Goal: Register for event/course

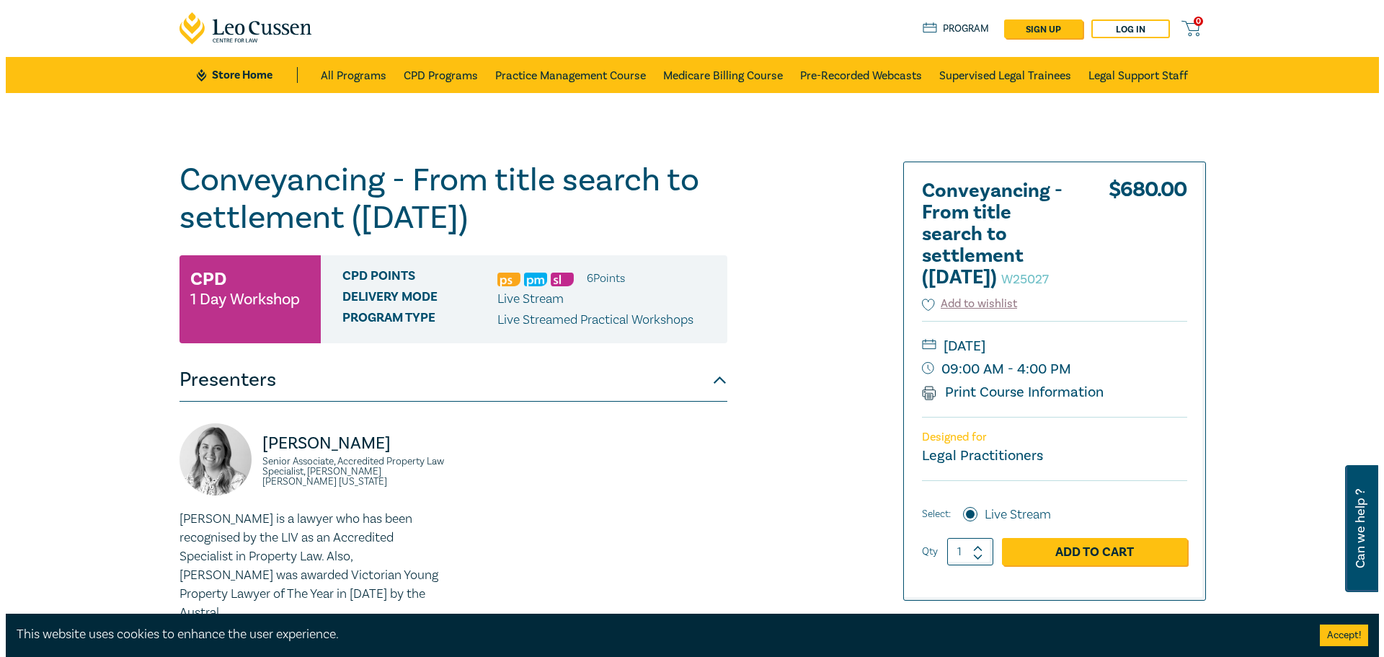
scroll to position [72, 0]
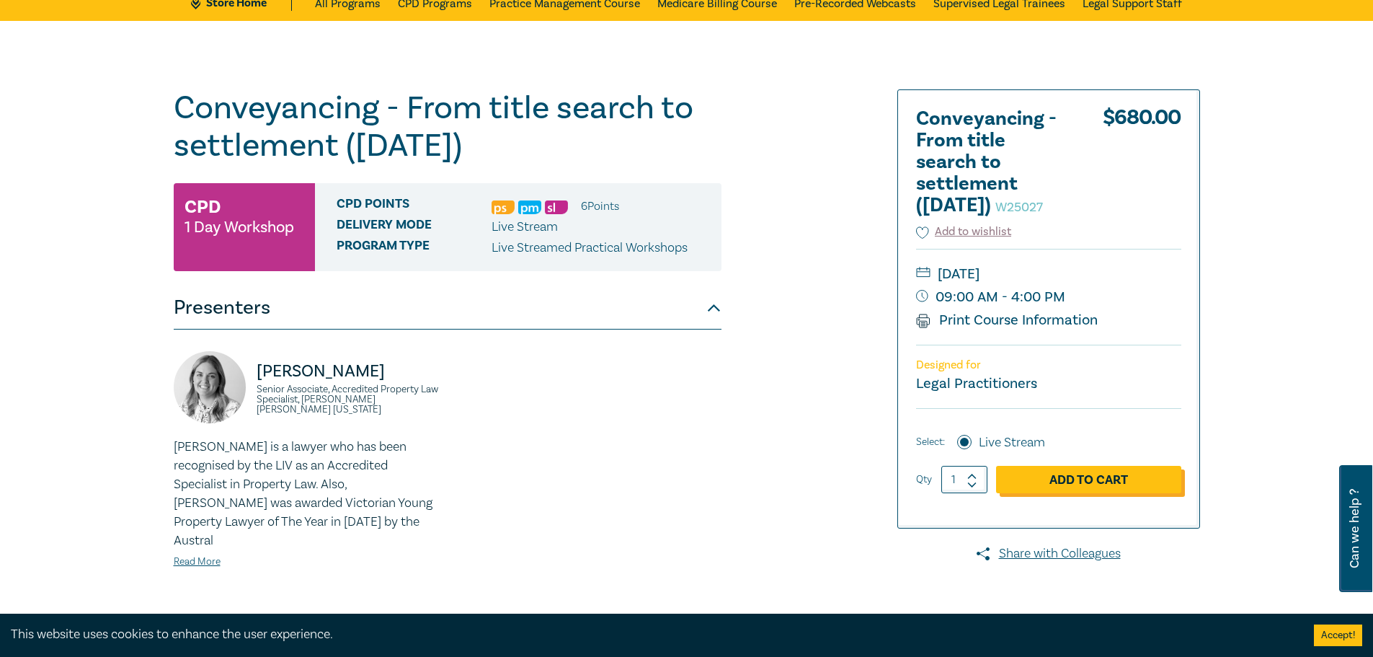
click at [1079, 493] on link "Add to Cart" at bounding box center [1088, 479] width 185 height 27
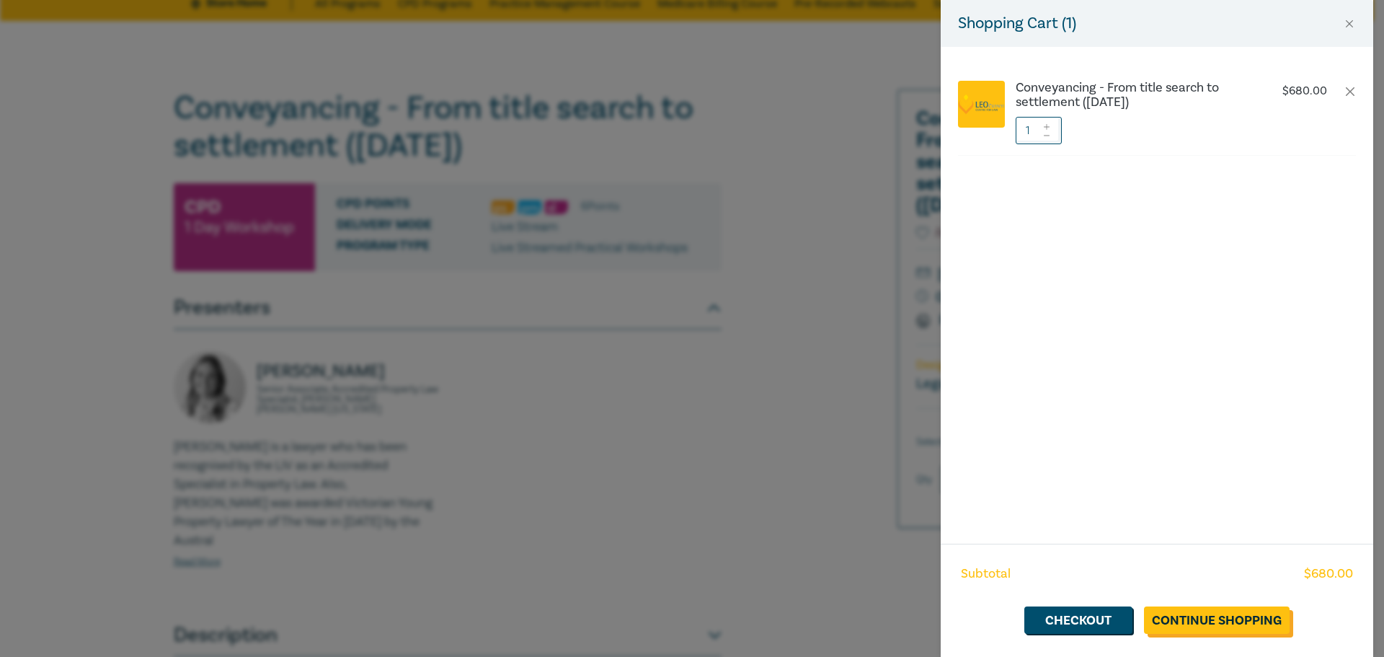
click at [1192, 610] on link "Continue Shopping" at bounding box center [1217, 619] width 146 height 27
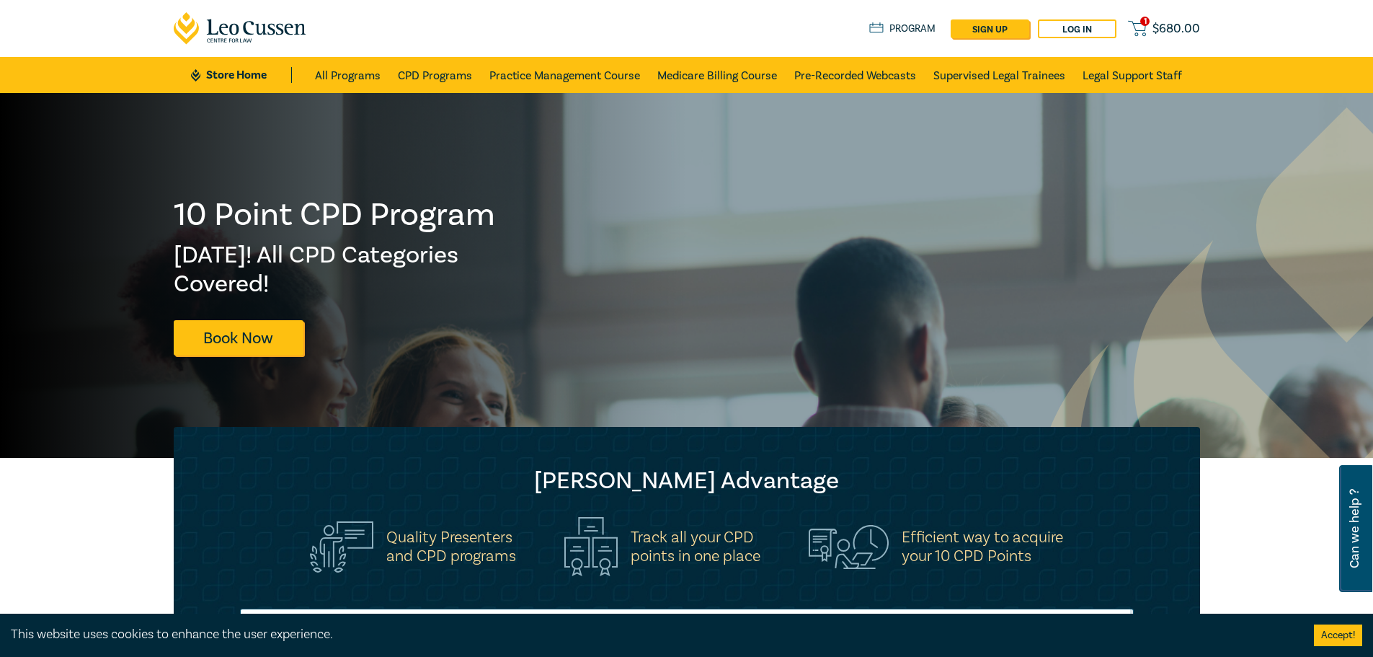
click at [1144, 17] on span "1" at bounding box center [1144, 21] width 9 height 9
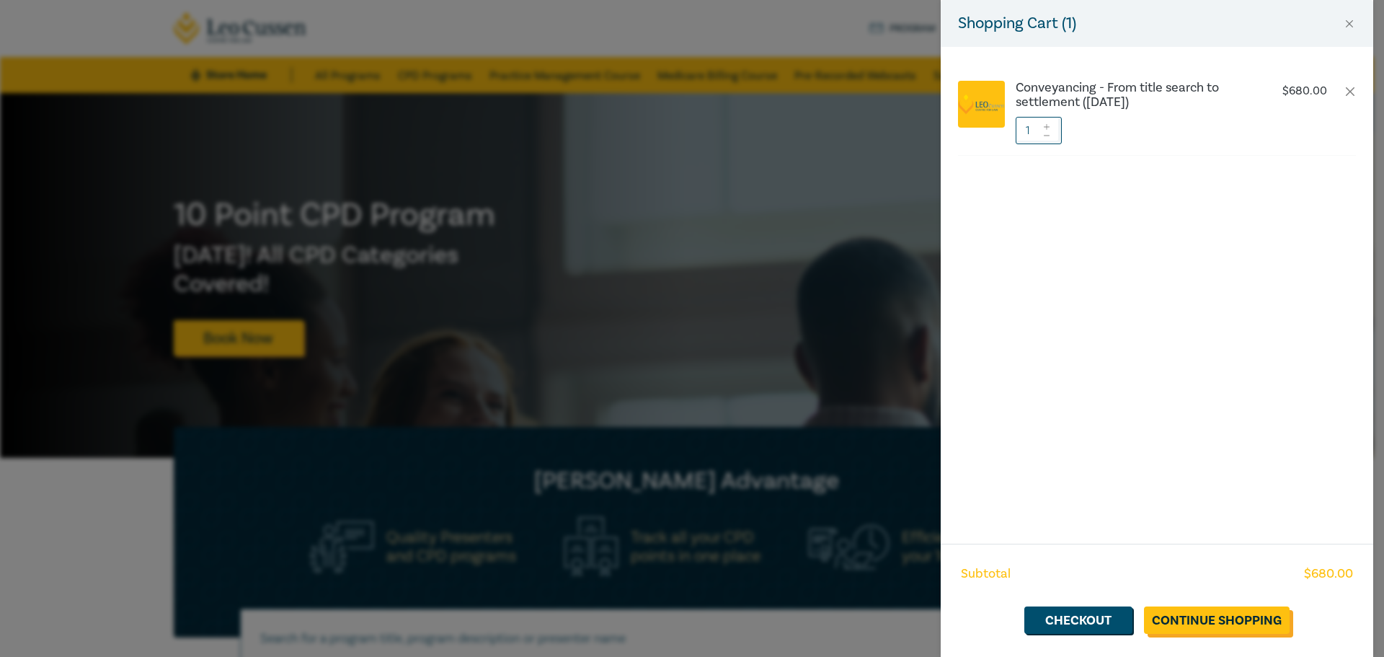
click at [1233, 608] on link "Continue Shopping" at bounding box center [1217, 619] width 146 height 27
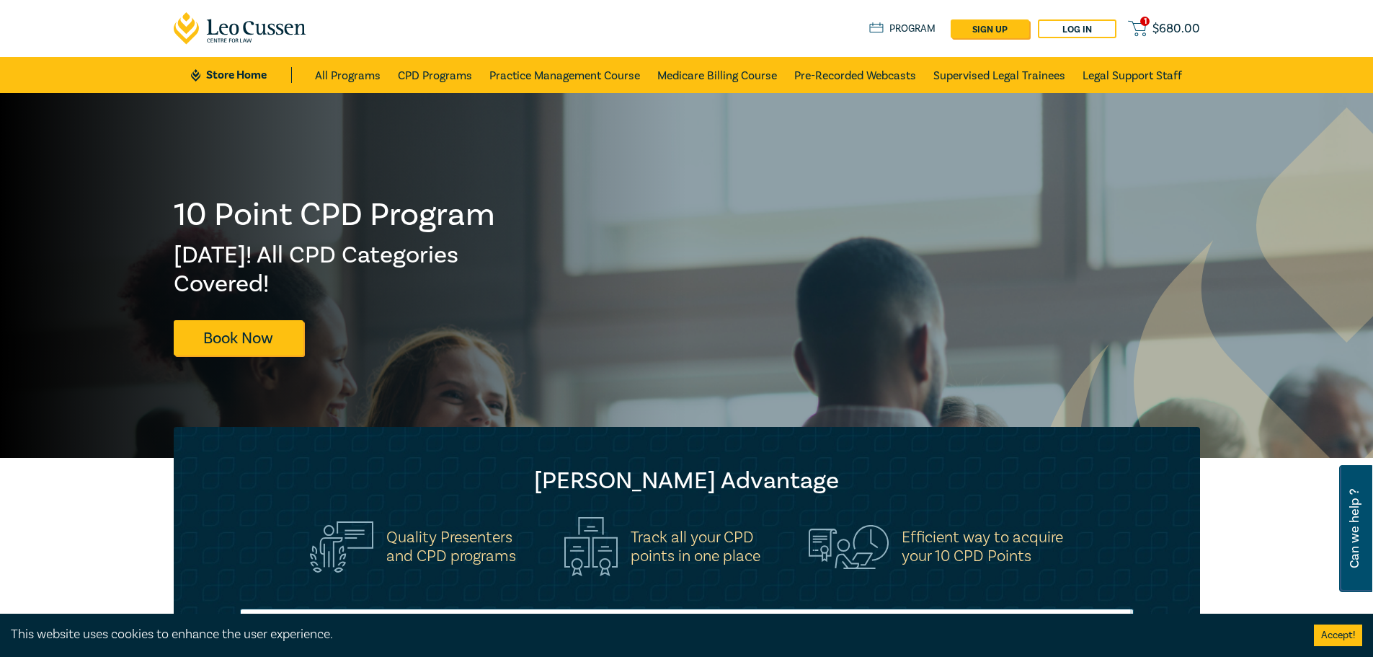
click at [1147, 19] on span "1" at bounding box center [1144, 21] width 9 height 9
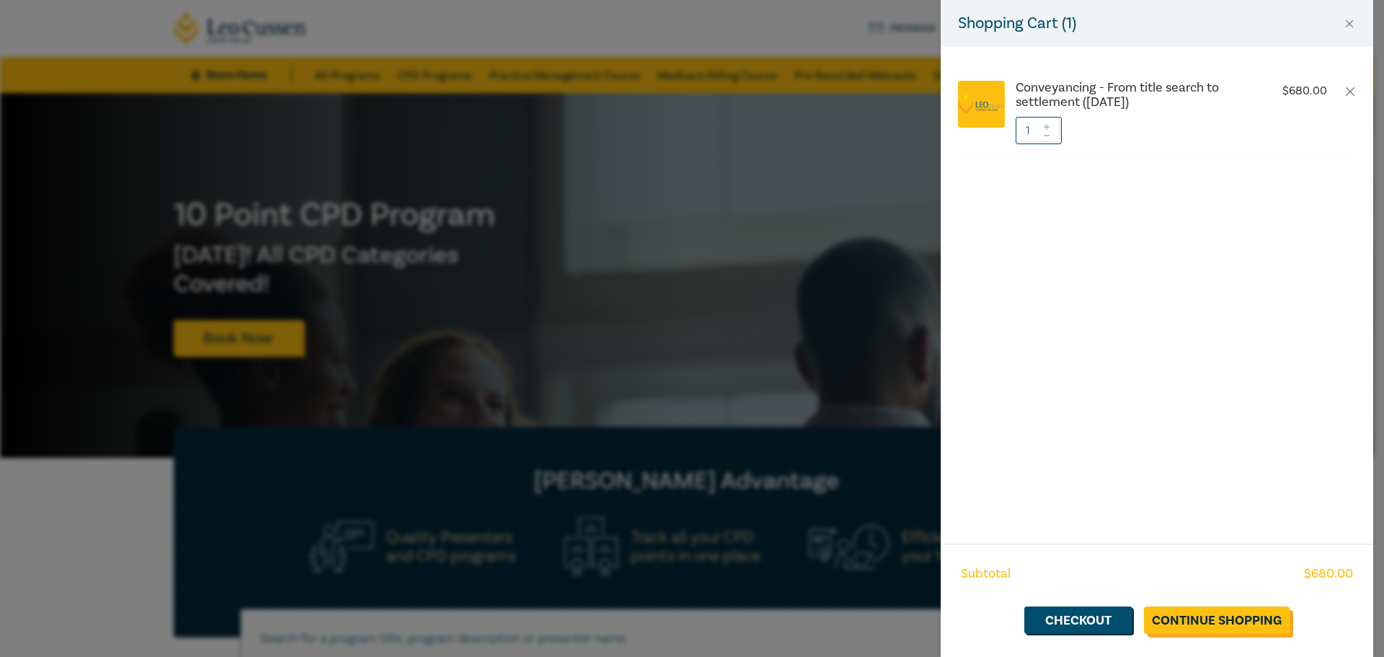
click at [1189, 617] on link "Continue Shopping" at bounding box center [1217, 619] width 146 height 27
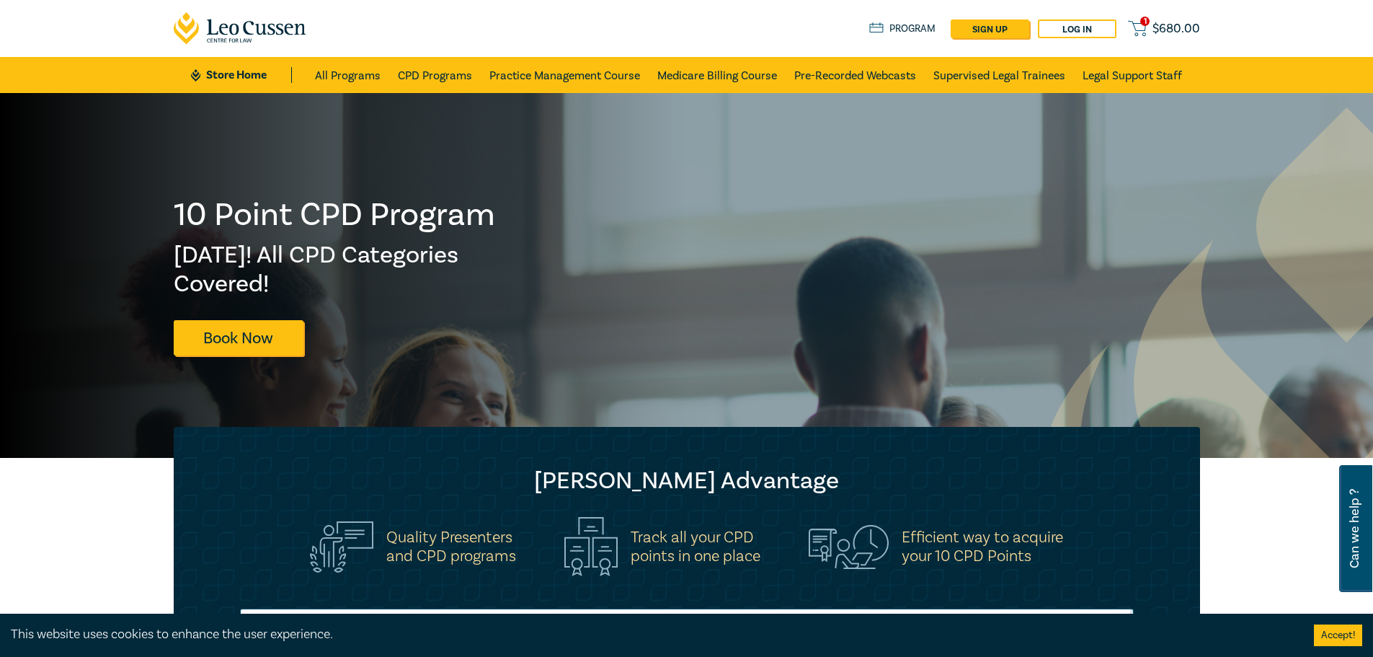
click at [1143, 20] on span "1" at bounding box center [1144, 21] width 9 height 9
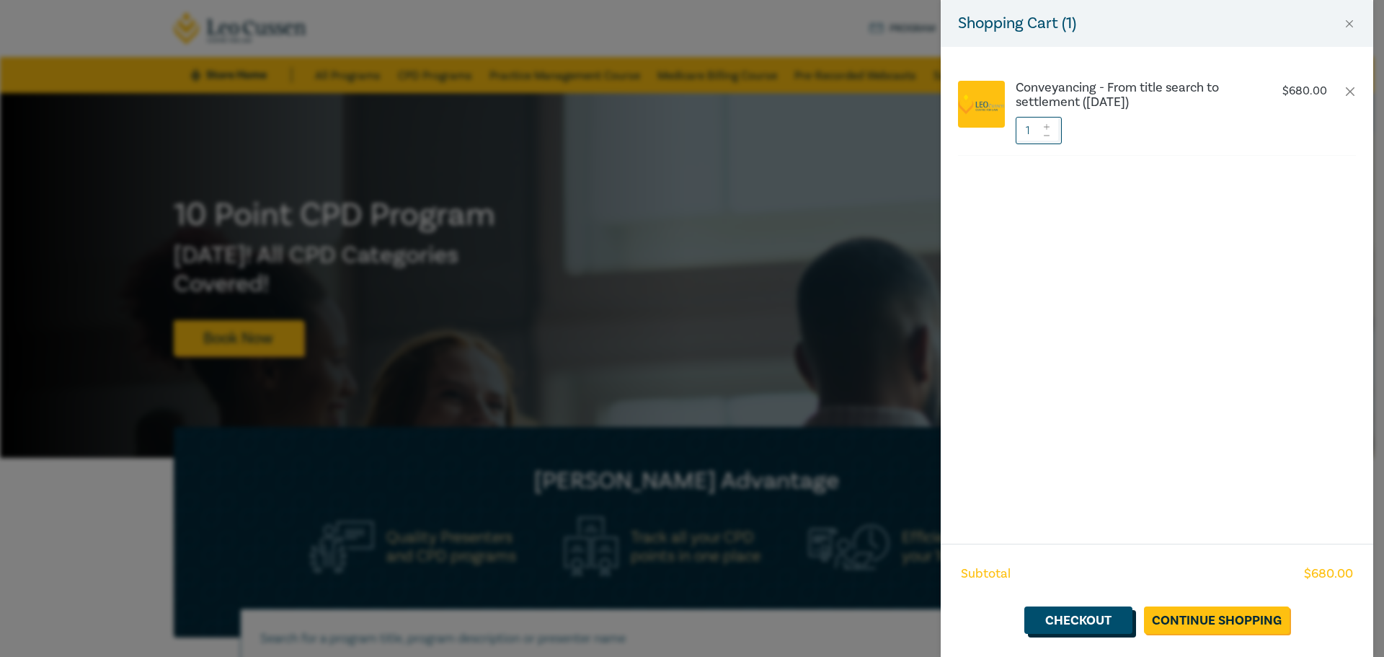
click at [1106, 618] on link "Checkout" at bounding box center [1078, 619] width 108 height 27
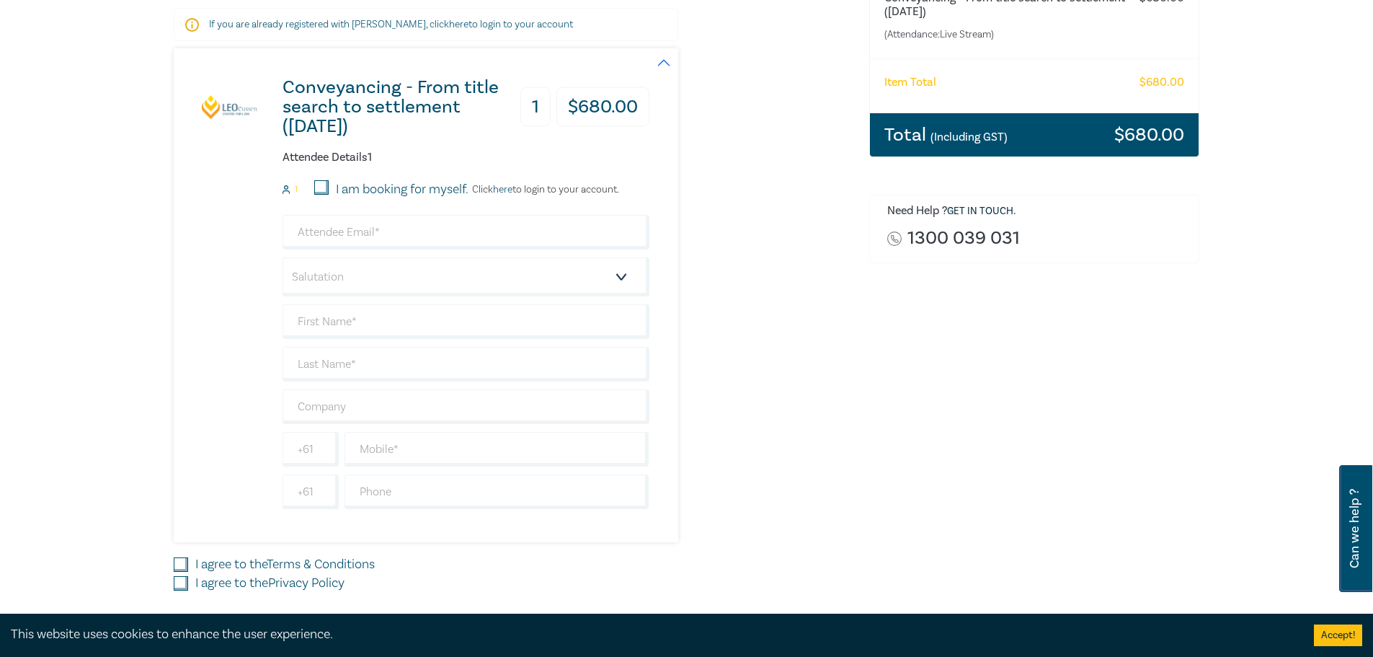
scroll to position [216, 0]
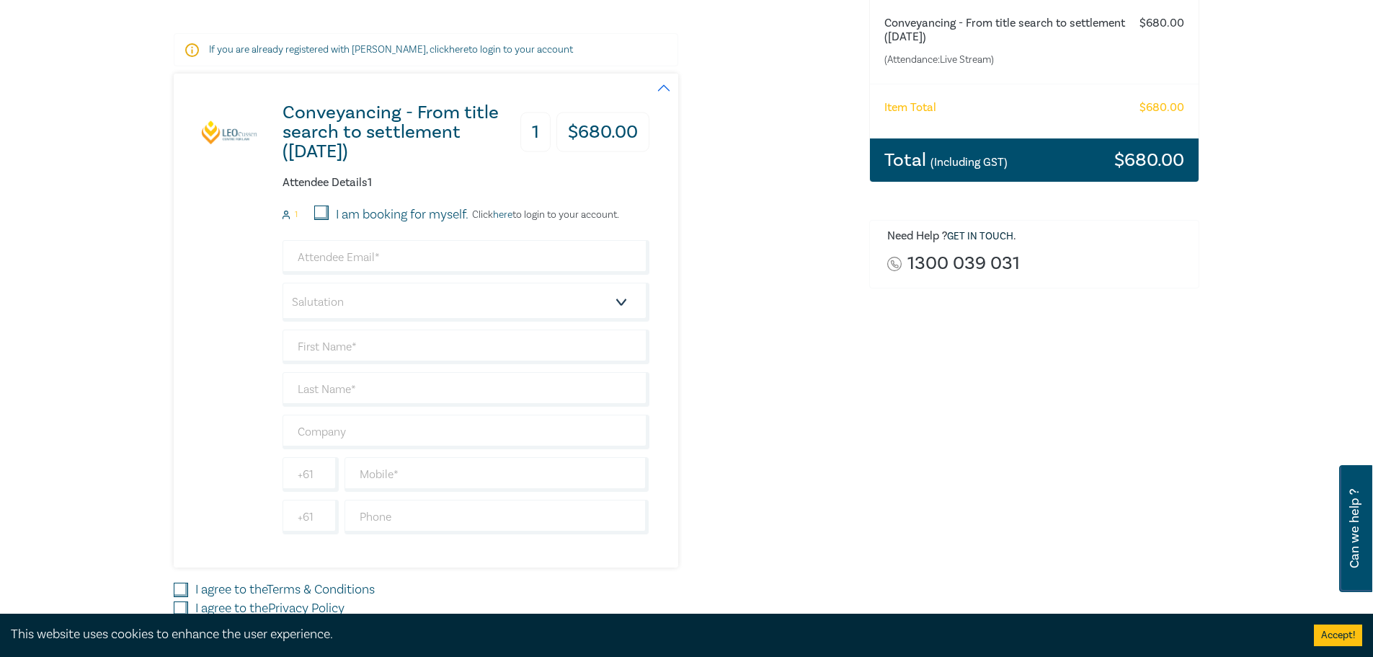
click at [404, 213] on label "I am booking for myself." at bounding box center [402, 214] width 133 height 19
click at [329, 213] on input "I am booking for myself." at bounding box center [321, 212] width 14 height 14
checkbox input "true"
click at [539, 129] on h3 "1" at bounding box center [535, 132] width 30 height 40
click at [536, 129] on h3 "1" at bounding box center [535, 132] width 30 height 40
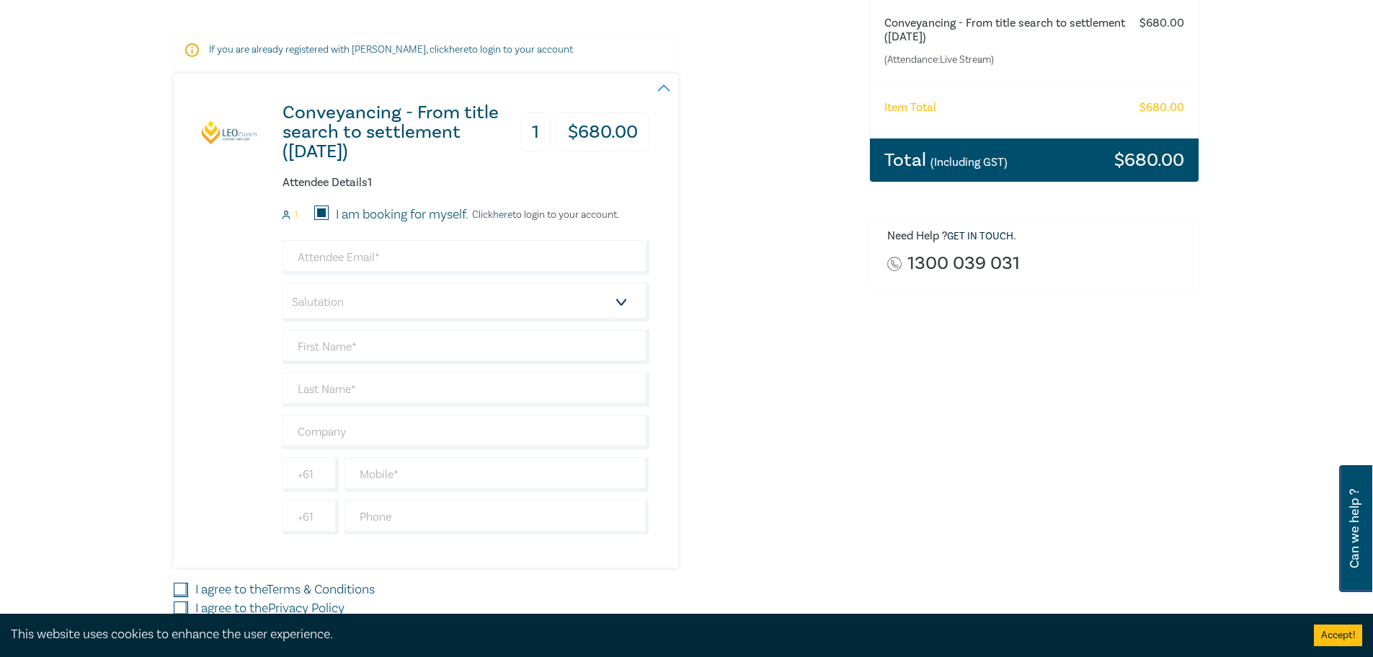
click at [533, 131] on h3 "1" at bounding box center [535, 132] width 30 height 40
click at [533, 133] on h3 "1" at bounding box center [535, 132] width 30 height 40
click at [533, 132] on h3 "1" at bounding box center [535, 132] width 30 height 40
click at [801, 194] on div "Conveyancing - From title search to settlement ([DATE]) 1 $ 680.00 Attendee Det…" at bounding box center [513, 321] width 678 height 494
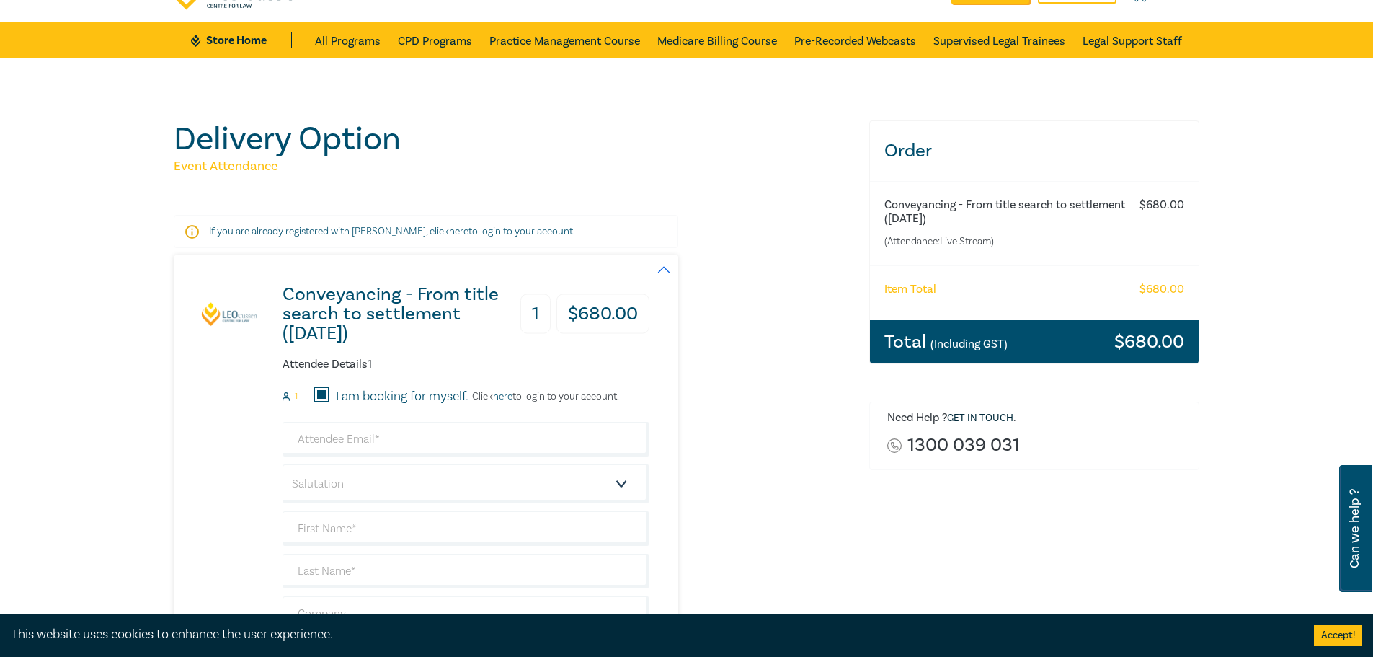
scroll to position [0, 0]
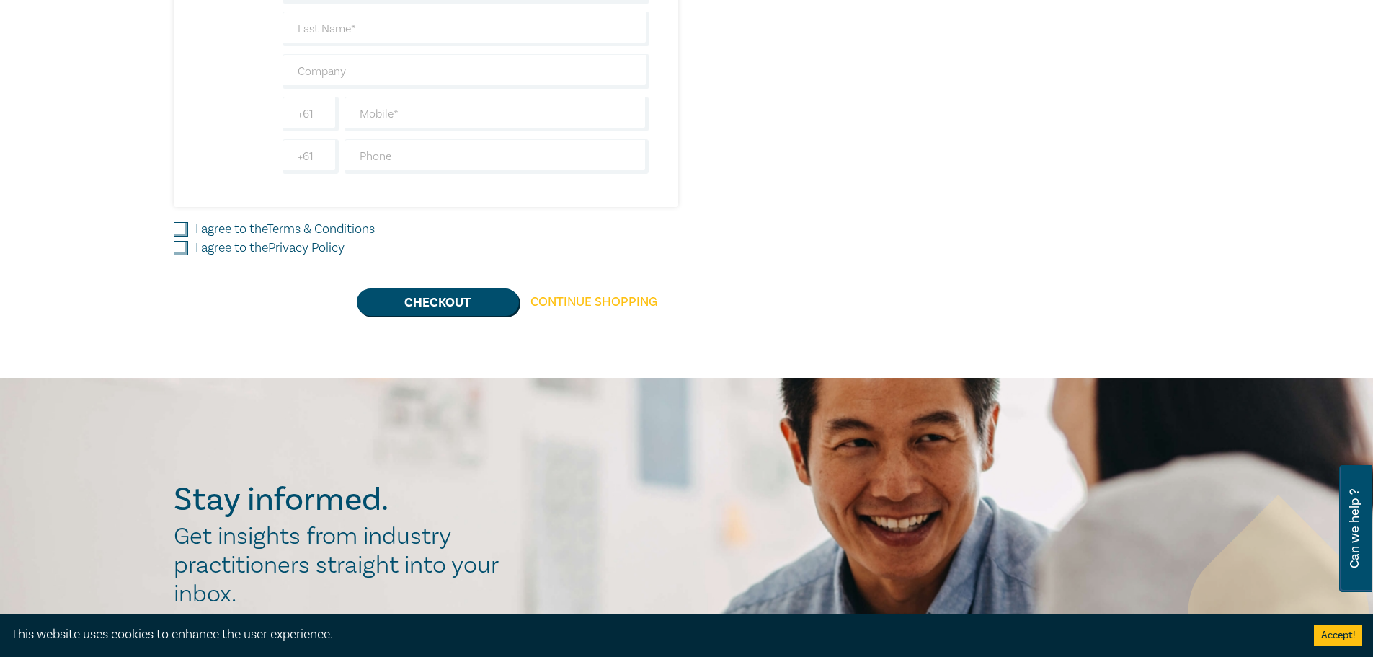
click at [570, 301] on link "Continue Shopping" at bounding box center [594, 301] width 150 height 27
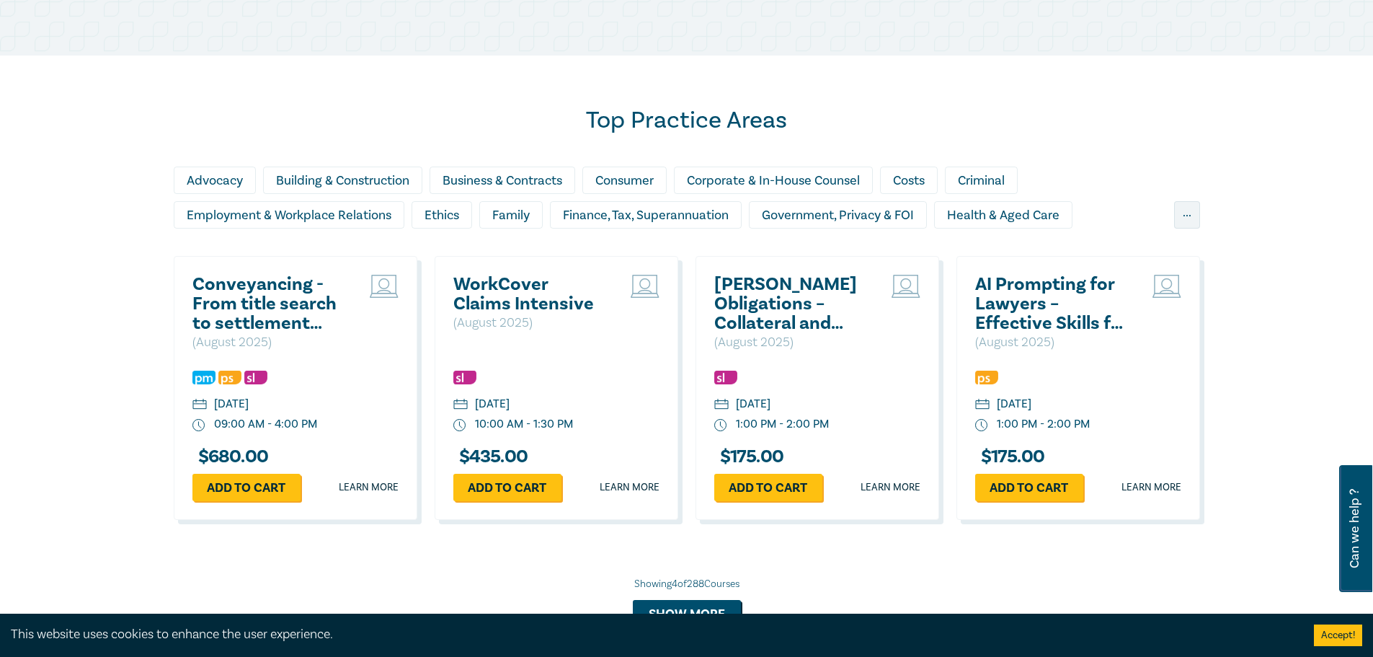
scroll to position [865, 0]
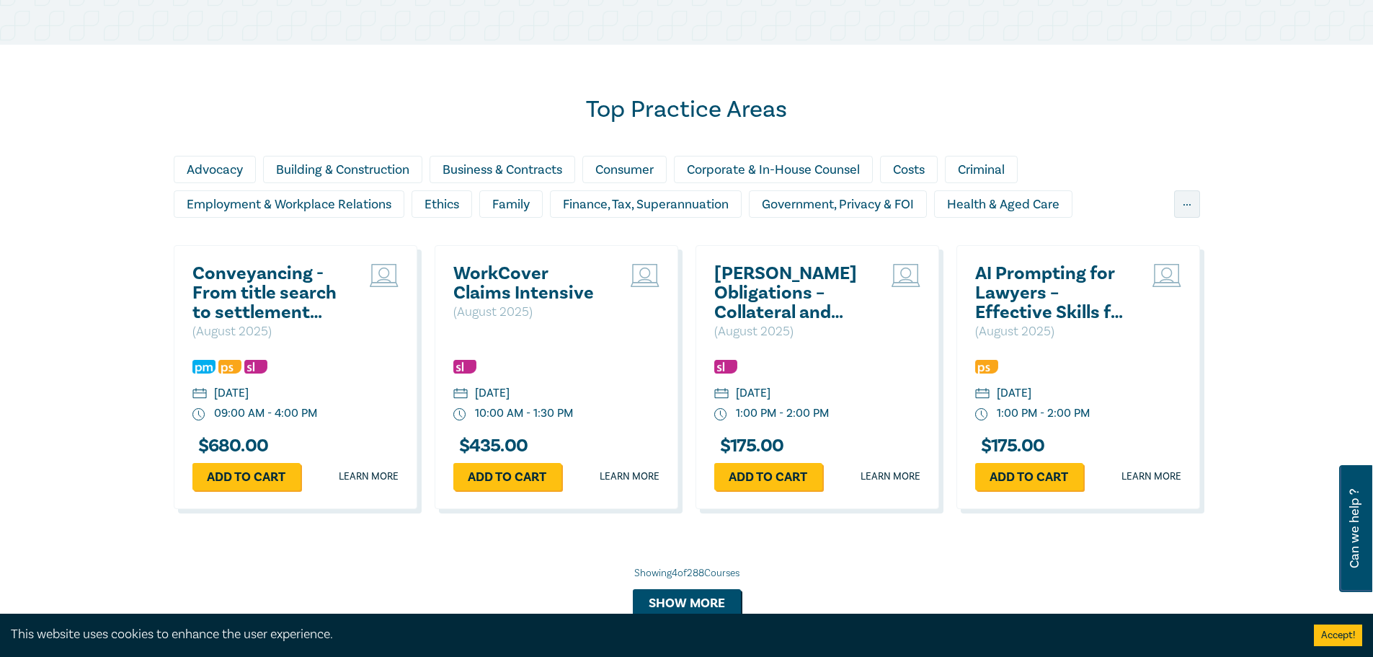
click at [258, 298] on h2 "Conveyancing - From title search to settlement ([DATE])" at bounding box center [269, 293] width 155 height 58
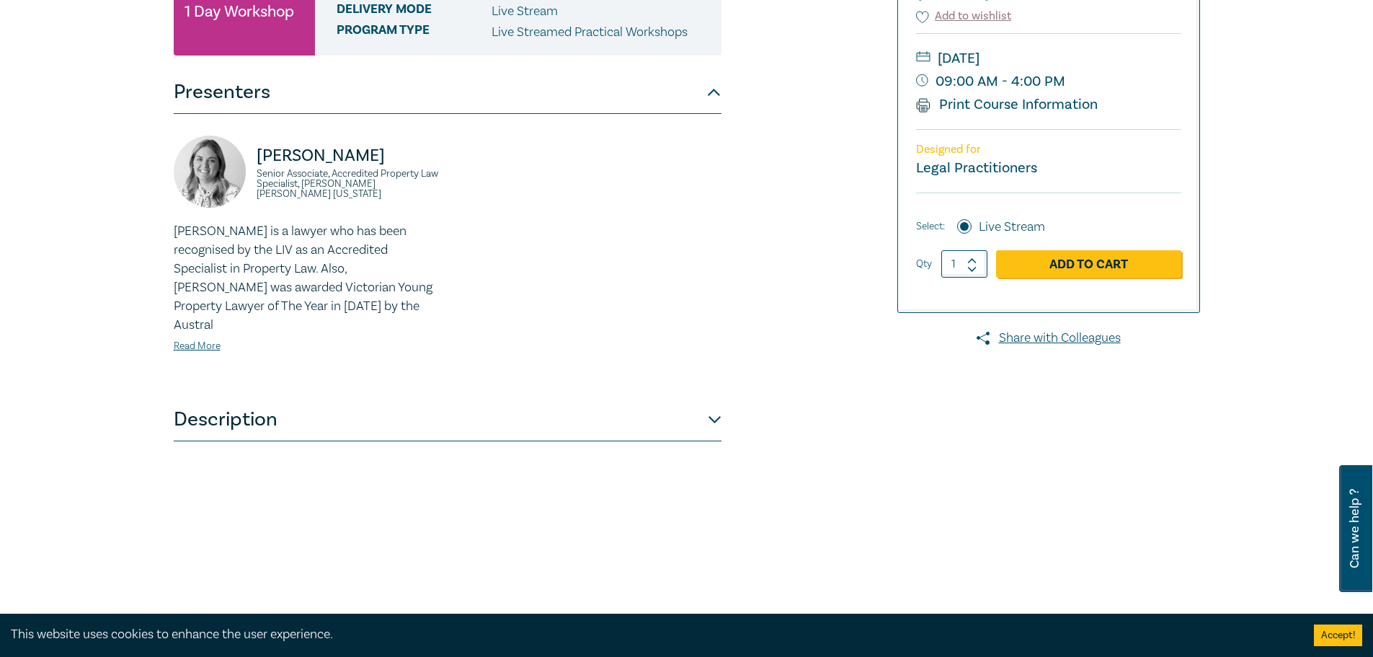
scroll to position [288, 0]
click at [187, 339] on link "Read More" at bounding box center [197, 345] width 47 height 13
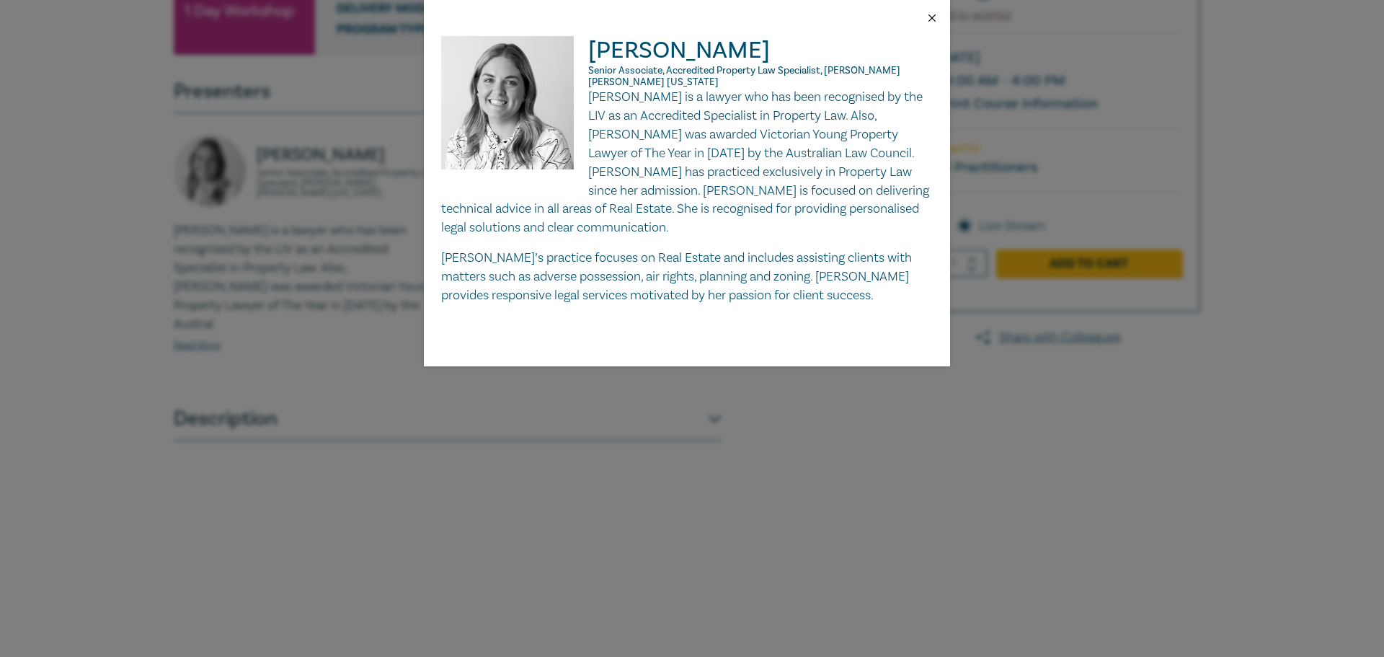
click at [929, 12] on button "Close" at bounding box center [931, 18] width 13 height 13
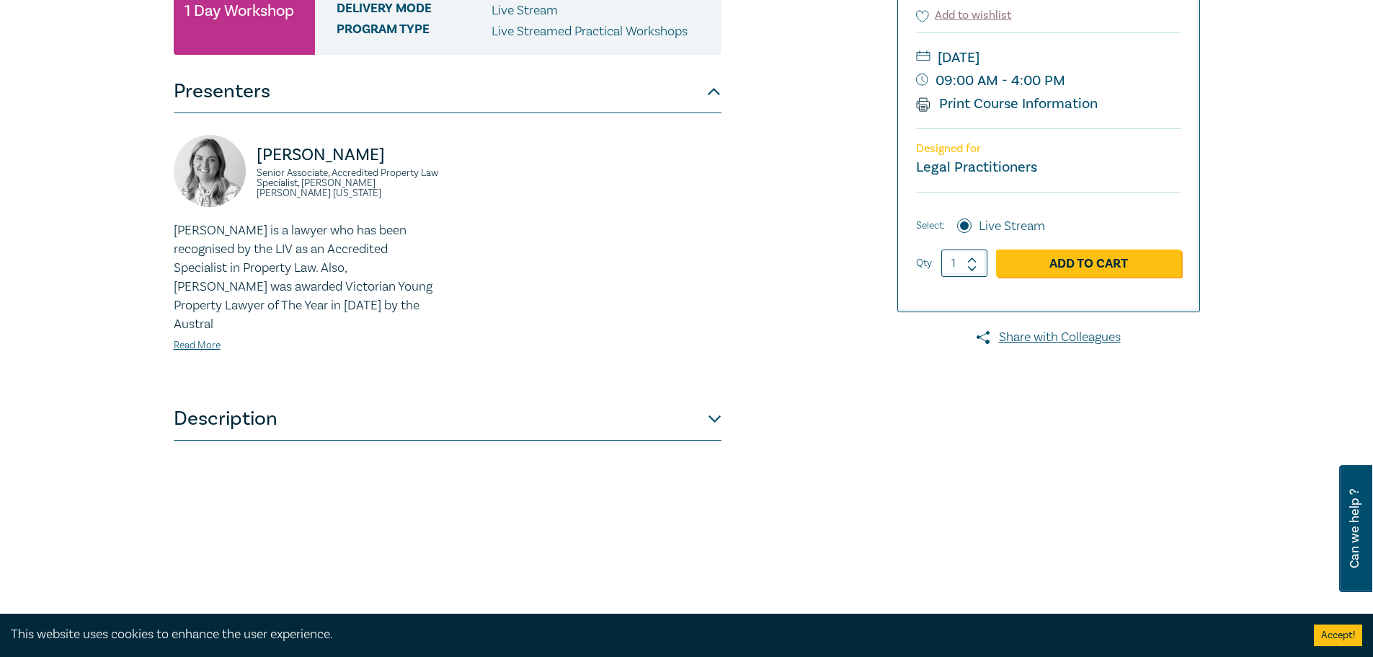
click at [701, 406] on button "Description" at bounding box center [448, 418] width 548 height 43
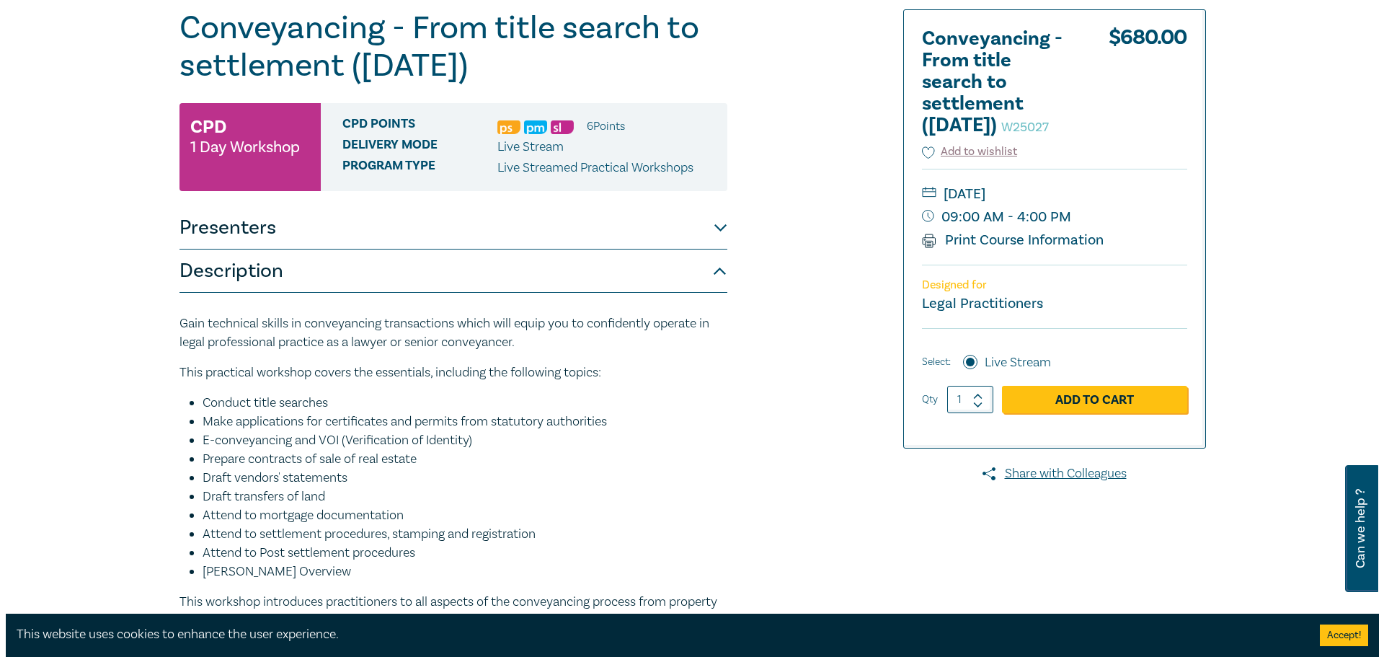
scroll to position [144, 0]
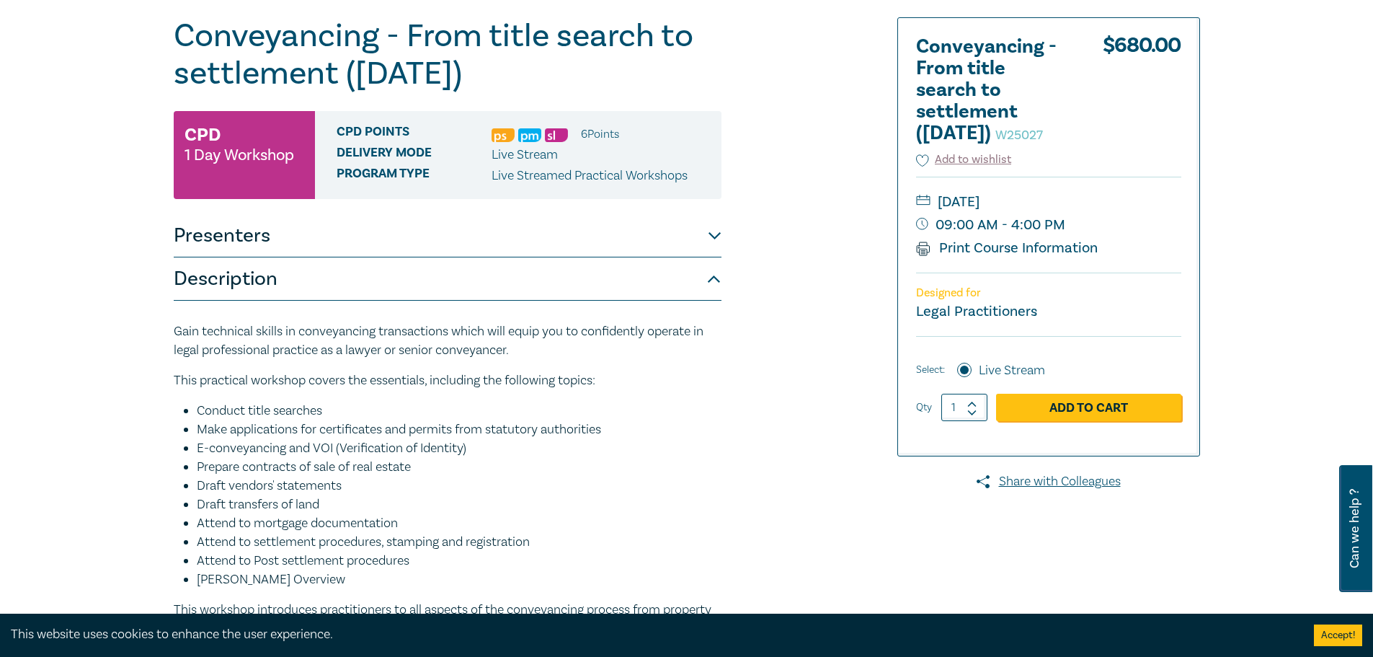
click at [972, 407] on icon at bounding box center [972, 404] width 10 height 6
type input "2"
click at [1069, 421] on link "Add to Cart" at bounding box center [1088, 407] width 185 height 27
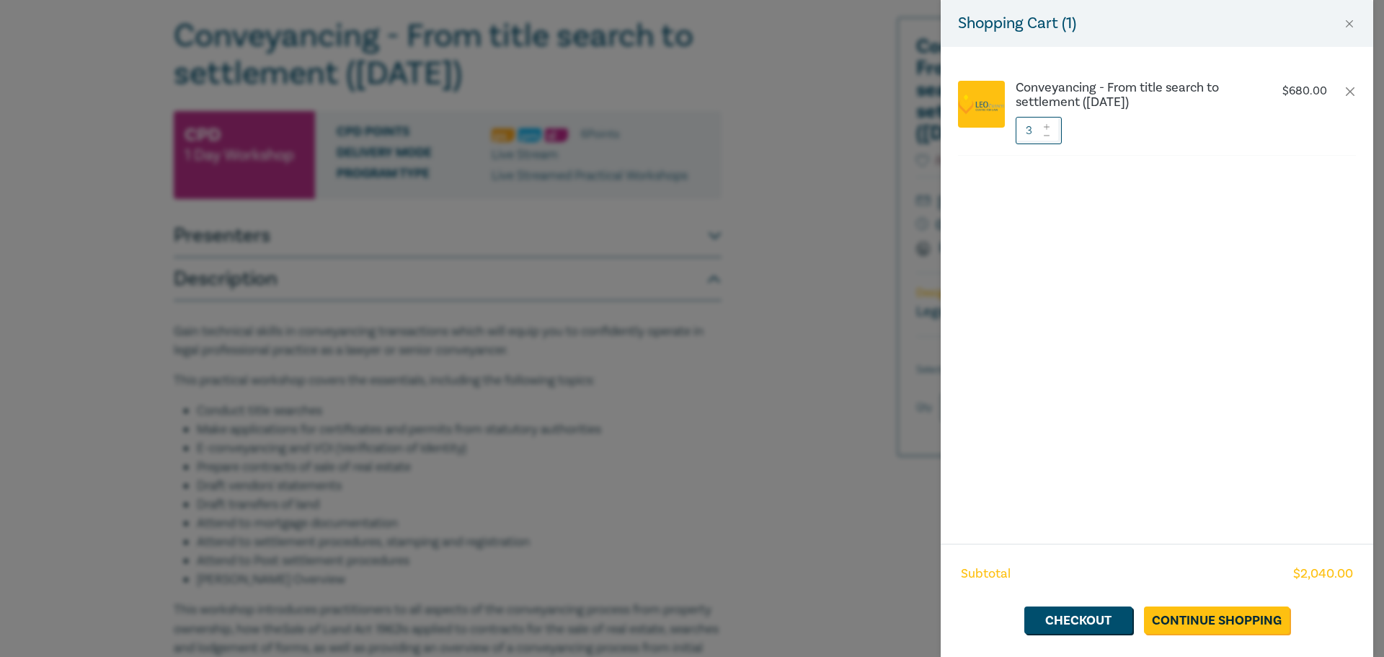
click at [1047, 133] on icon at bounding box center [1046, 136] width 10 height 6
click at [1049, 139] on div at bounding box center [1046, 130] width 10 height 27
click at [1044, 135] on icon at bounding box center [1046, 136] width 10 height 6
click at [1193, 609] on link "Continue Shopping" at bounding box center [1217, 619] width 146 height 27
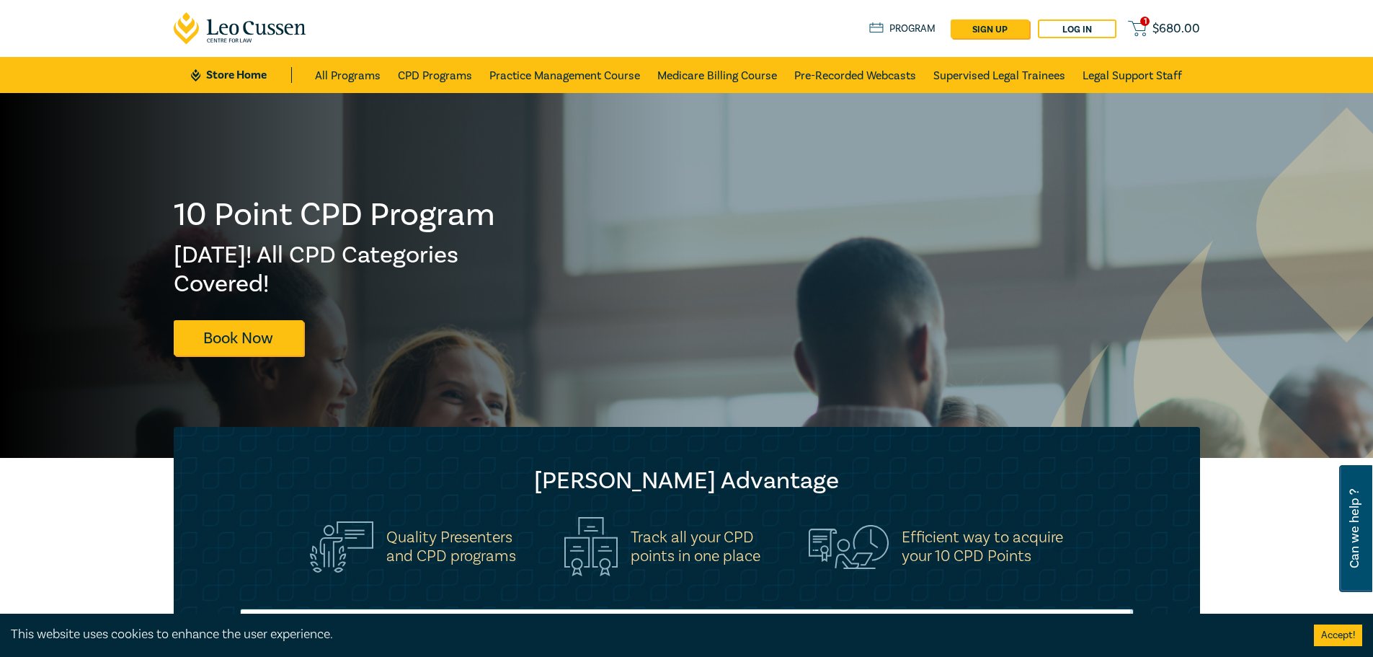
click at [1145, 18] on span "1" at bounding box center [1144, 21] width 9 height 9
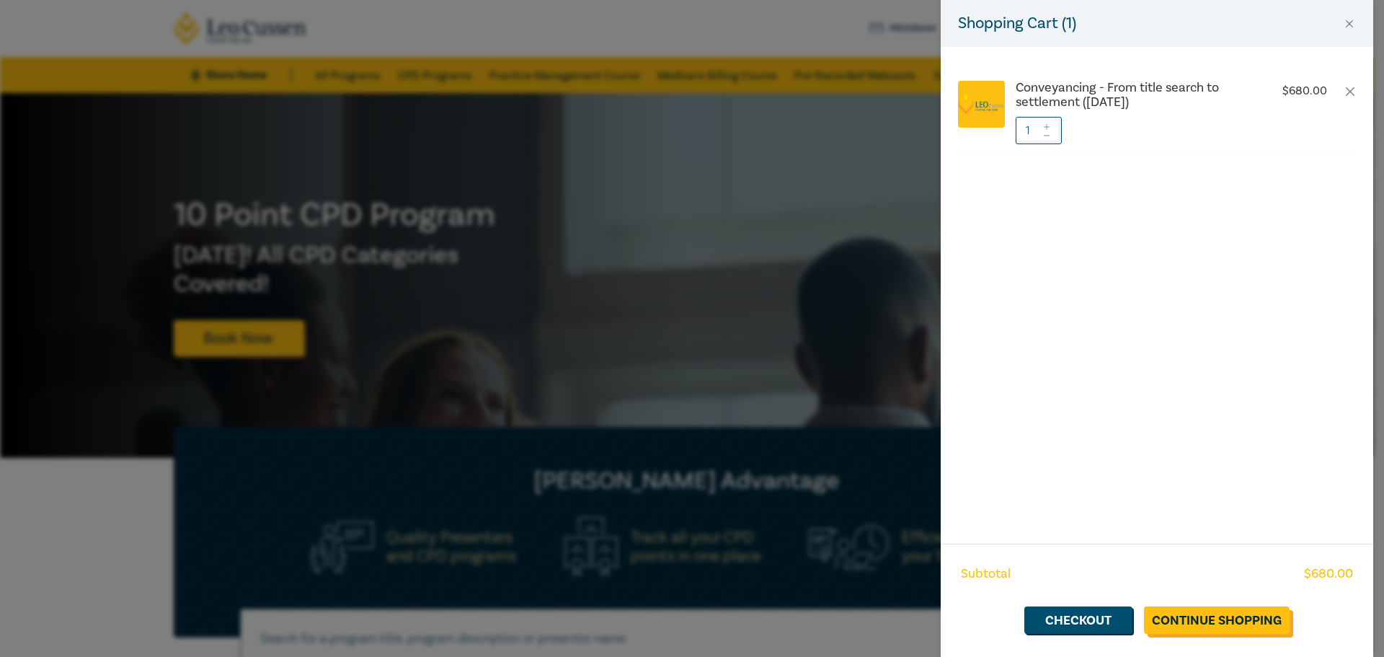
click at [1185, 612] on link "Continue Shopping" at bounding box center [1217, 619] width 146 height 27
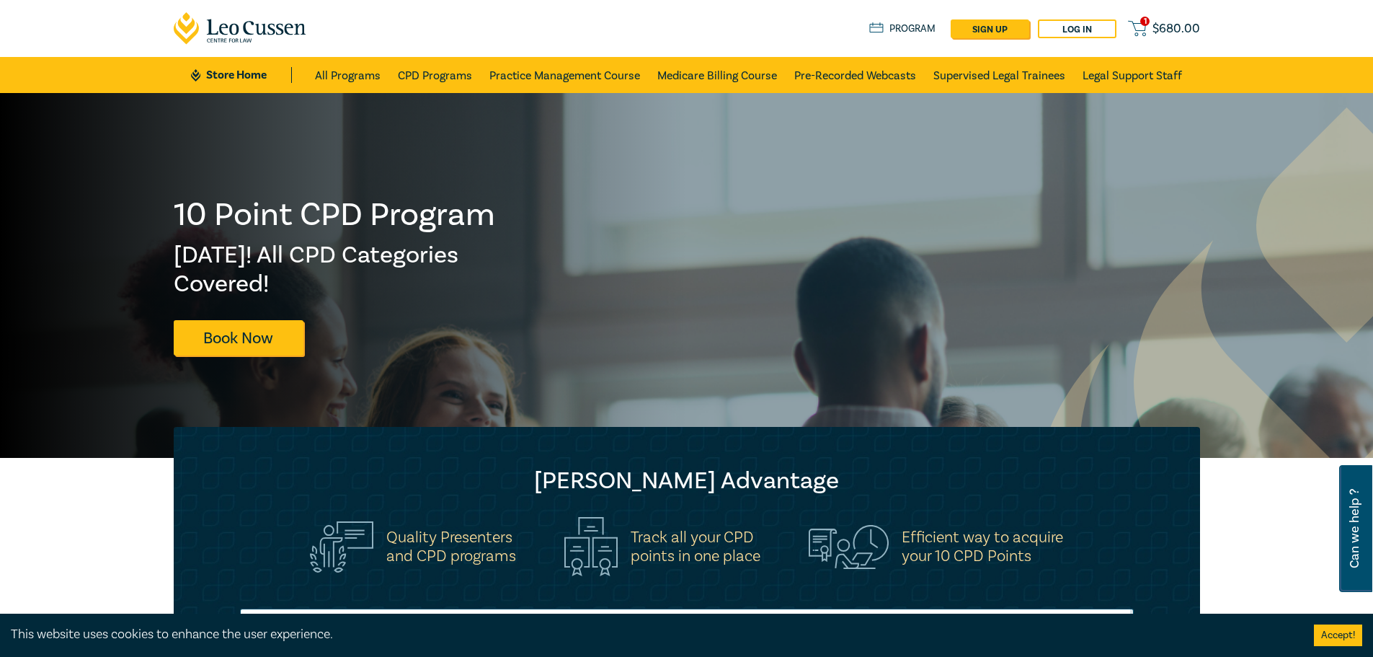
click at [1155, 24] on span "$ 680.00" at bounding box center [1176, 29] width 48 height 16
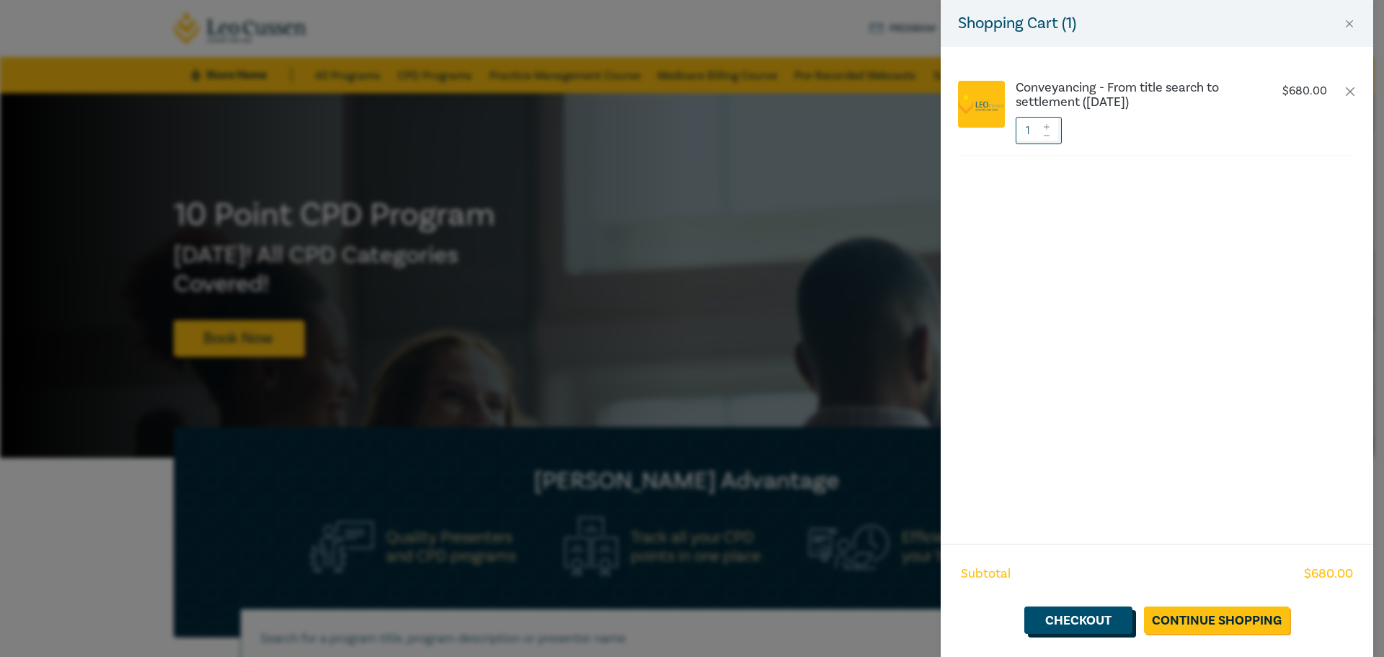
click at [1082, 618] on link "Checkout" at bounding box center [1078, 619] width 108 height 27
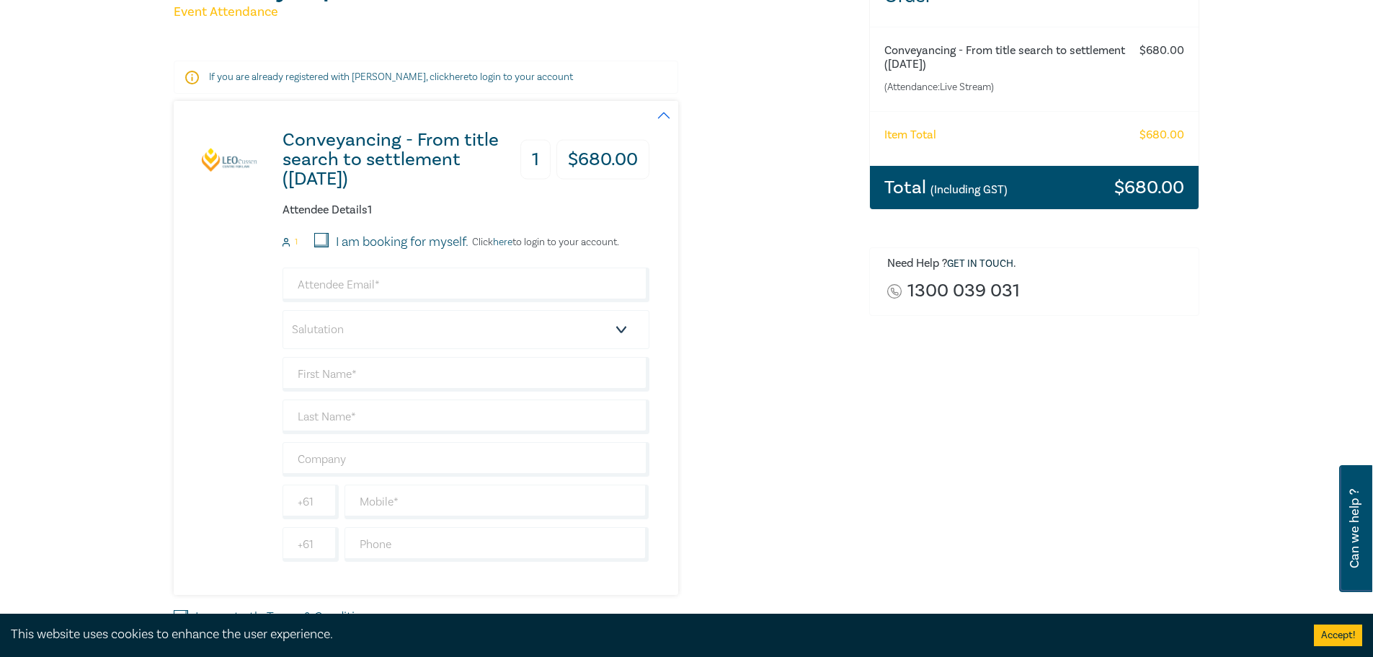
scroll to position [216, 0]
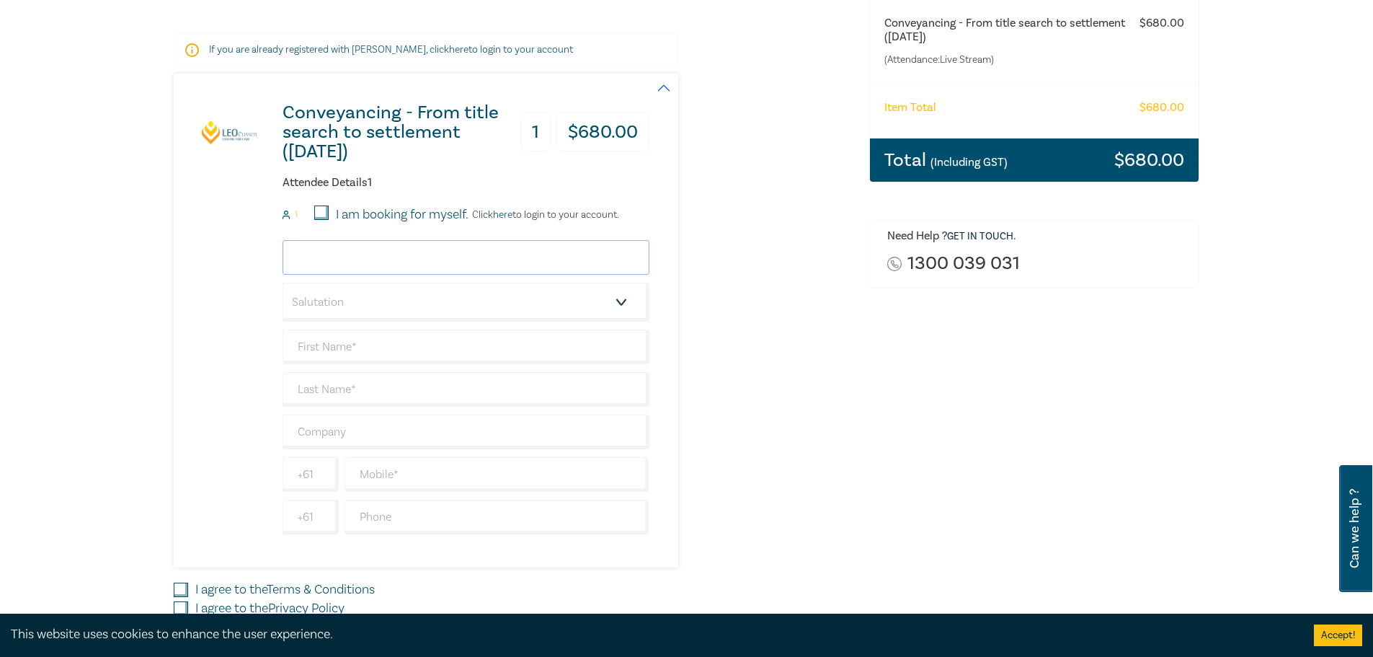
click at [471, 253] on input "email" at bounding box center [466, 257] width 367 height 35
drag, startPoint x: 449, startPoint y: 251, endPoint x: 271, endPoint y: 250, distance: 178.0
click at [271, 250] on div "Conveyancing - From title search to settlement ([DATE]) 1 $ 680.00 Attendee Det…" at bounding box center [412, 321] width 476 height 494
type input "[PERSON_NAME][EMAIL_ADDRESS][DOMAIN_NAME]"
click at [594, 342] on input "text" at bounding box center [466, 346] width 367 height 35
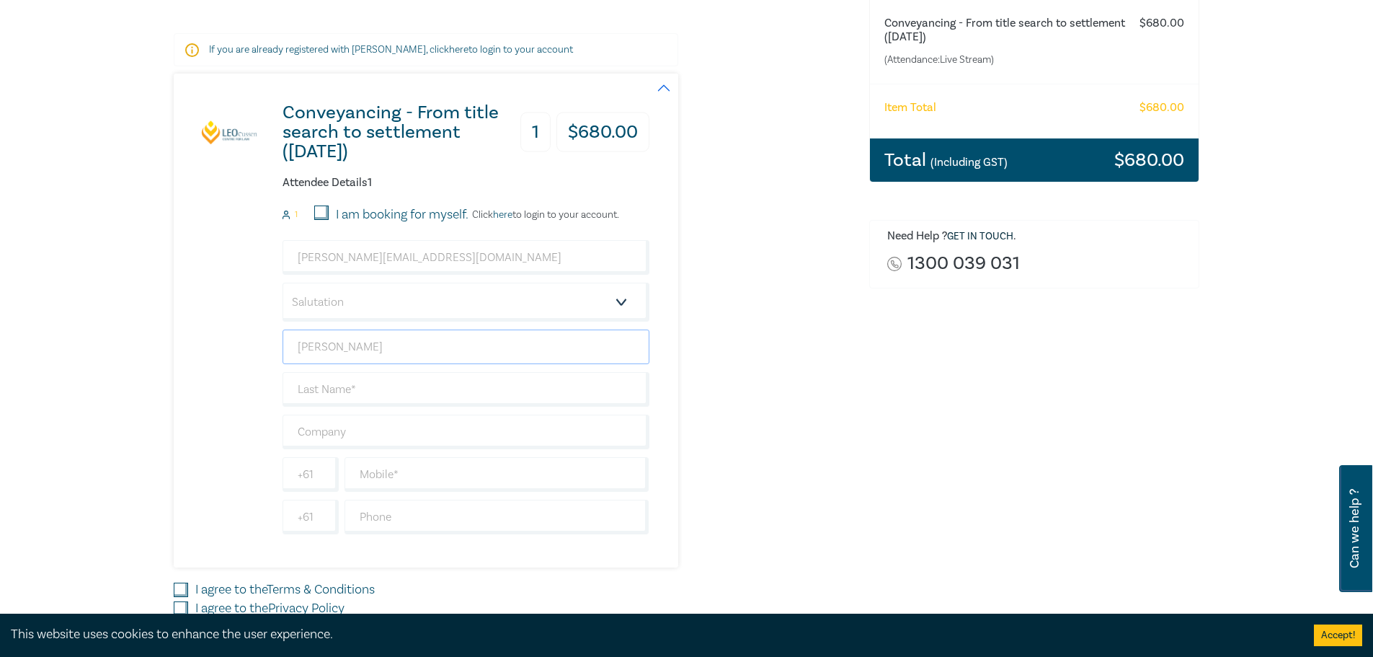
type input "[PERSON_NAME]"
type input "V"
click at [593, 342] on input "[PERSON_NAME]" at bounding box center [466, 346] width 367 height 35
type input "J"
click at [322, 208] on input "I am booking for myself." at bounding box center [321, 212] width 14 height 14
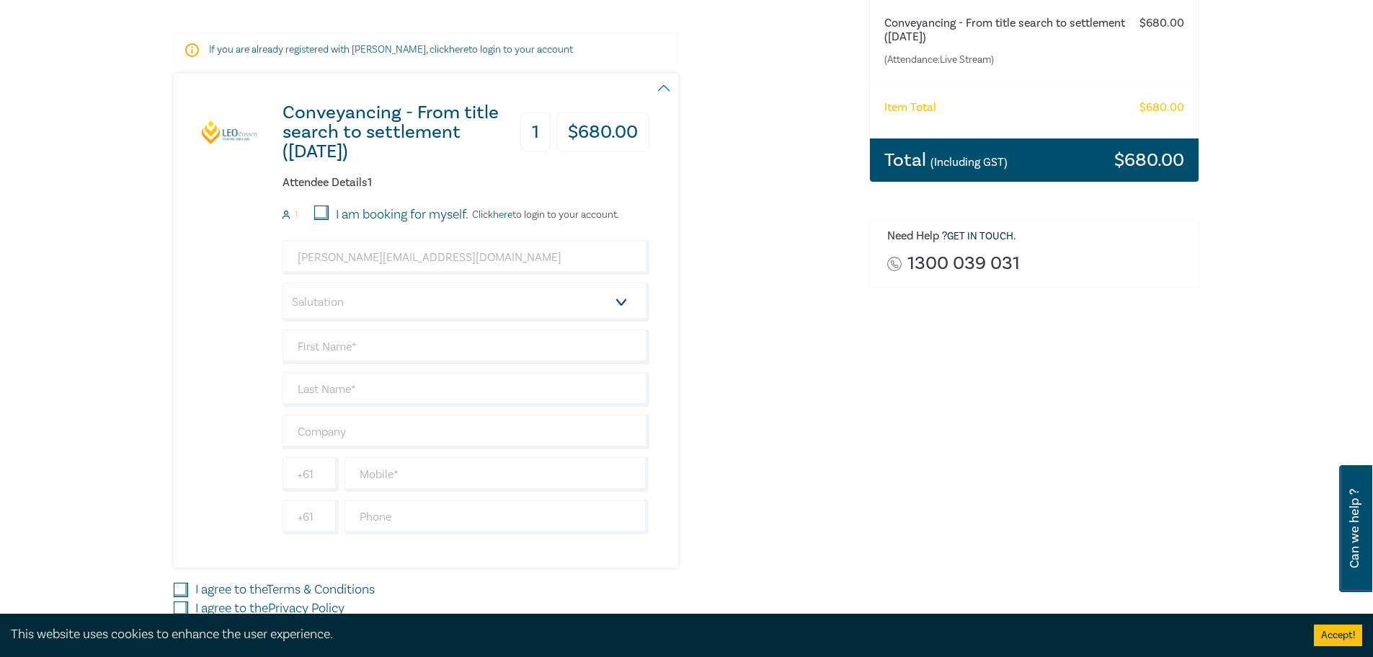
checkbox input "true"
click at [886, 329] on div "Order Conveyancing - From title search to settlement ([DATE]) (Attendance: Live…" at bounding box center [1035, 307] width 348 height 737
click at [724, 280] on div "Conveyancing - From title search to settlement ([DATE]) 1 $ 680.00 Attendee Det…" at bounding box center [513, 321] width 678 height 494
click at [498, 337] on input "text" at bounding box center [466, 346] width 367 height 35
type input "[PERSON_NAME]"
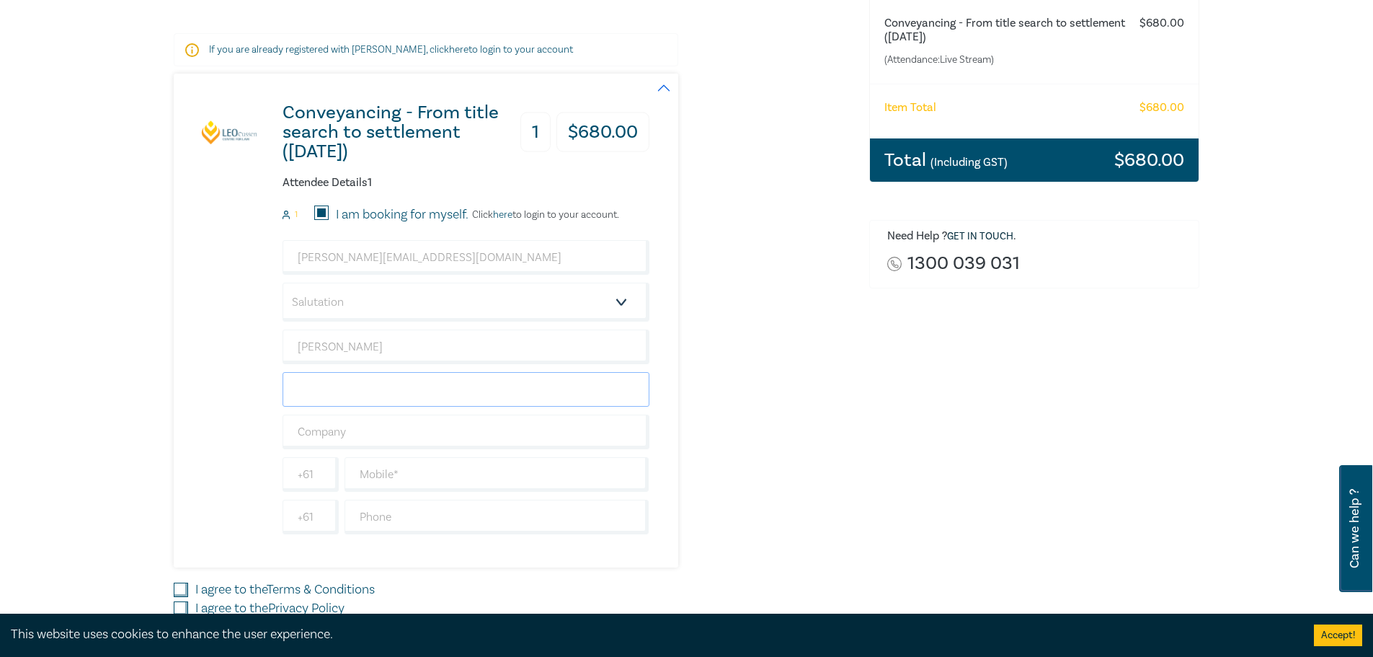
click at [489, 383] on input "text" at bounding box center [466, 389] width 367 height 35
type input "Venturin"
click at [458, 430] on input "text" at bounding box center [466, 431] width 367 height 35
type input "Salt Law"
click at [804, 399] on div "Conveyancing - From title search to settlement ([DATE]) 1 $ 680.00 Attendee Det…" at bounding box center [513, 321] width 678 height 494
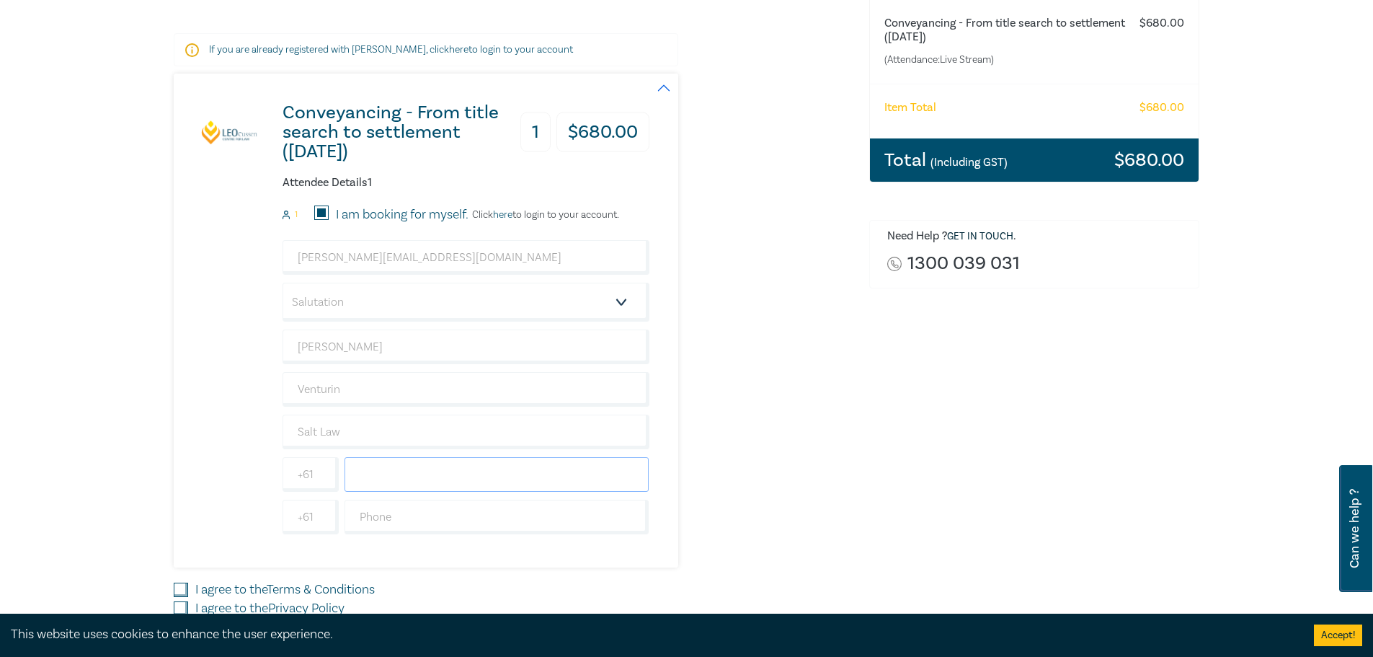
click at [592, 476] on input "text" at bounding box center [497, 474] width 305 height 35
type input "0"
click at [458, 533] on input "text" at bounding box center [497, 516] width 305 height 35
type input "0359521361"
click at [861, 523] on div "Order Conveyancing - From title search to settlement ([DATE]) (Attendance: Live…" at bounding box center [1035, 307] width 348 height 737
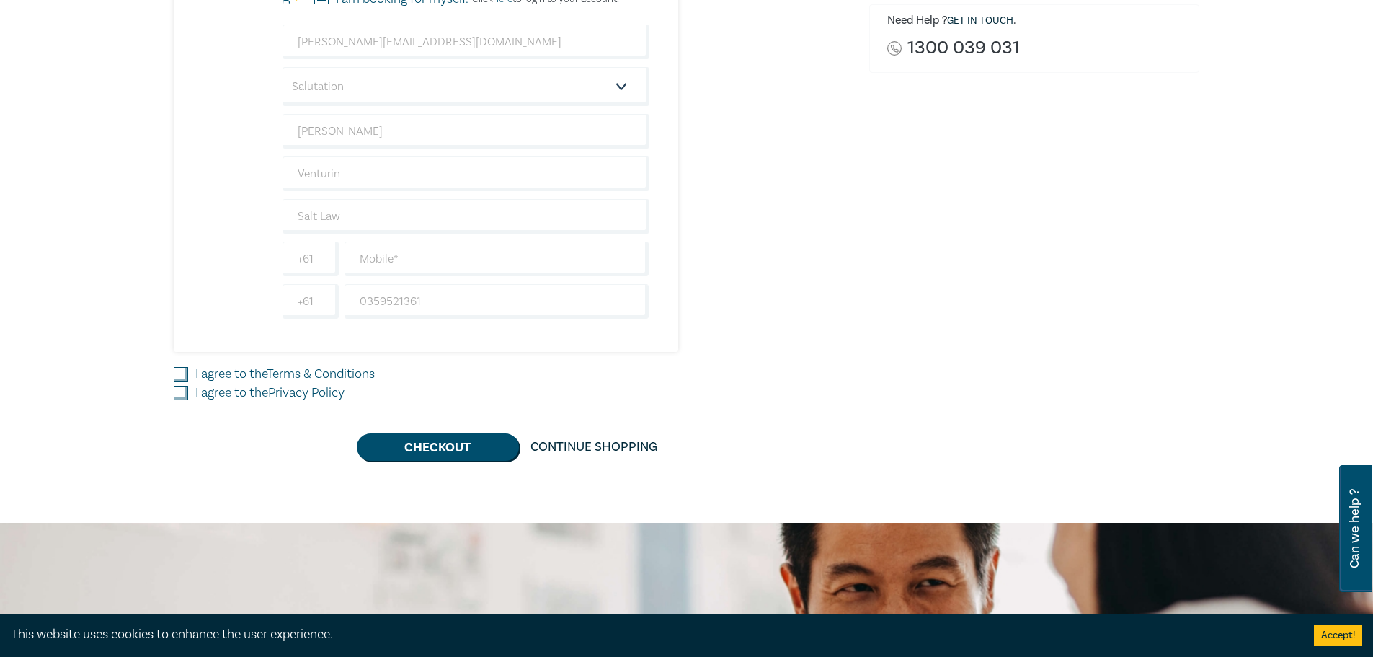
scroll to position [432, 0]
click at [177, 373] on input "I agree to the Terms & Conditions" at bounding box center [181, 373] width 14 height 14
checkbox input "true"
click at [176, 383] on div "I agree to the Privacy Policy" at bounding box center [513, 392] width 678 height 19
click at [177, 392] on input "I agree to the Privacy Policy" at bounding box center [181, 392] width 14 height 14
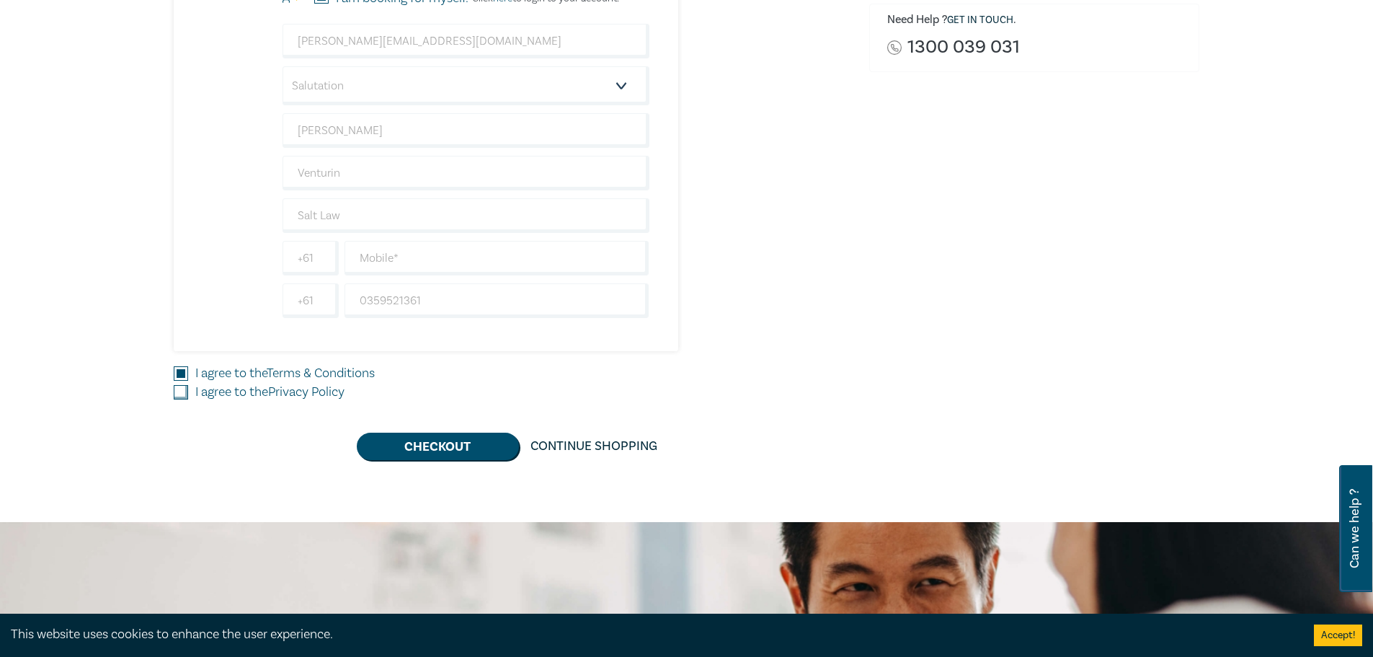
checkbox input "true"
click at [410, 446] on button "Checkout" at bounding box center [438, 445] width 162 height 27
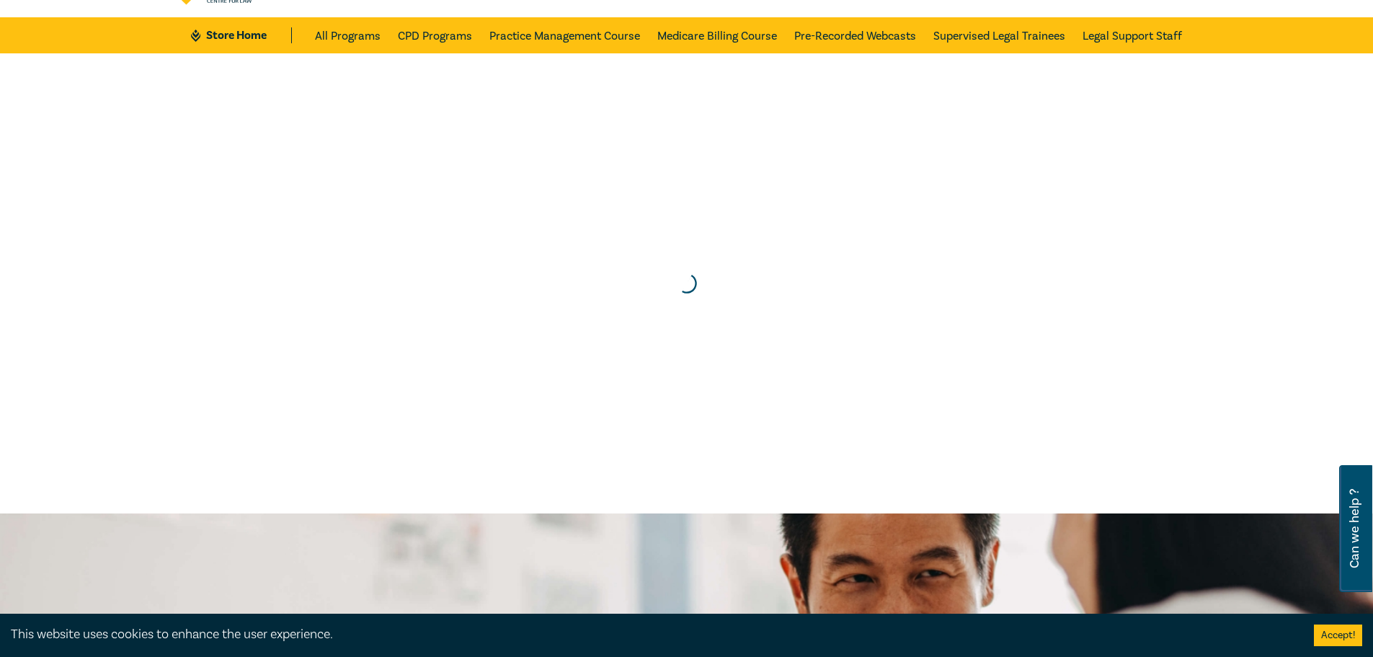
scroll to position [0, 0]
